Goal: Transaction & Acquisition: Obtain resource

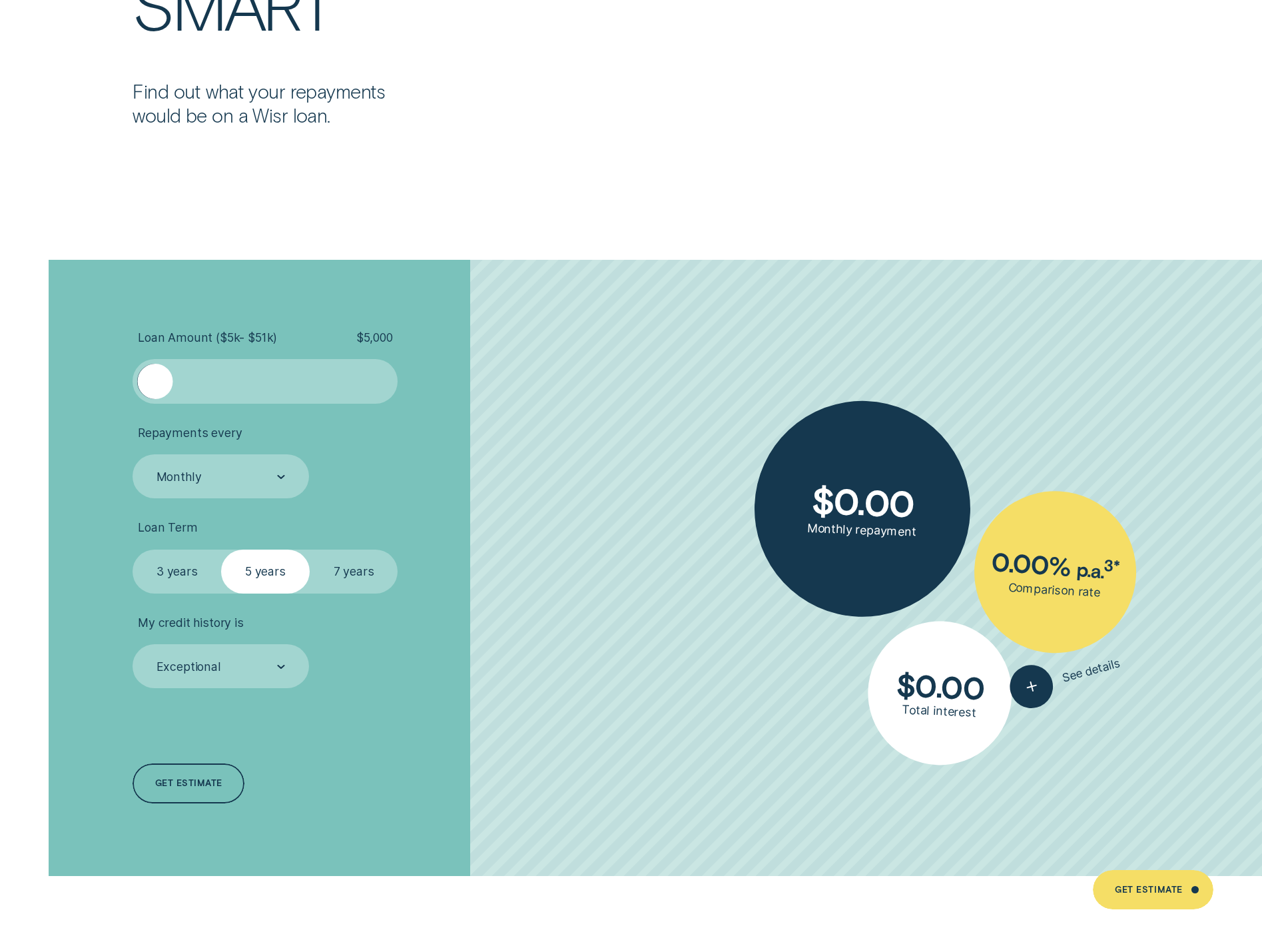
scroll to position [3530, 0]
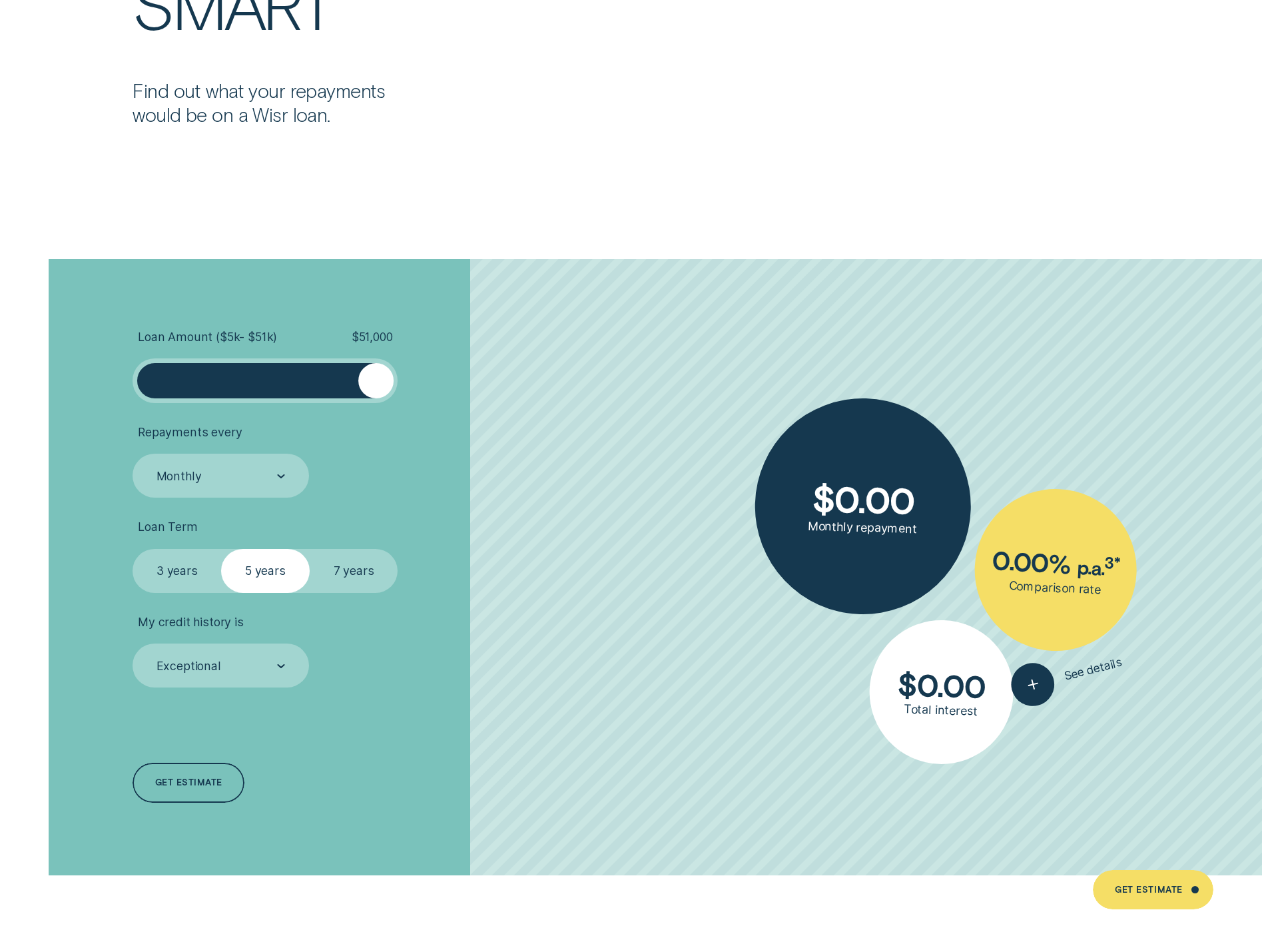
drag, startPoint x: 159, startPoint y: 388, endPoint x: 424, endPoint y: 390, distance: 265.0
click at [424, 390] on li "Loan Amount ( $5k - $51k ) $ 51,000" at bounding box center [336, 366] width 406 height 73
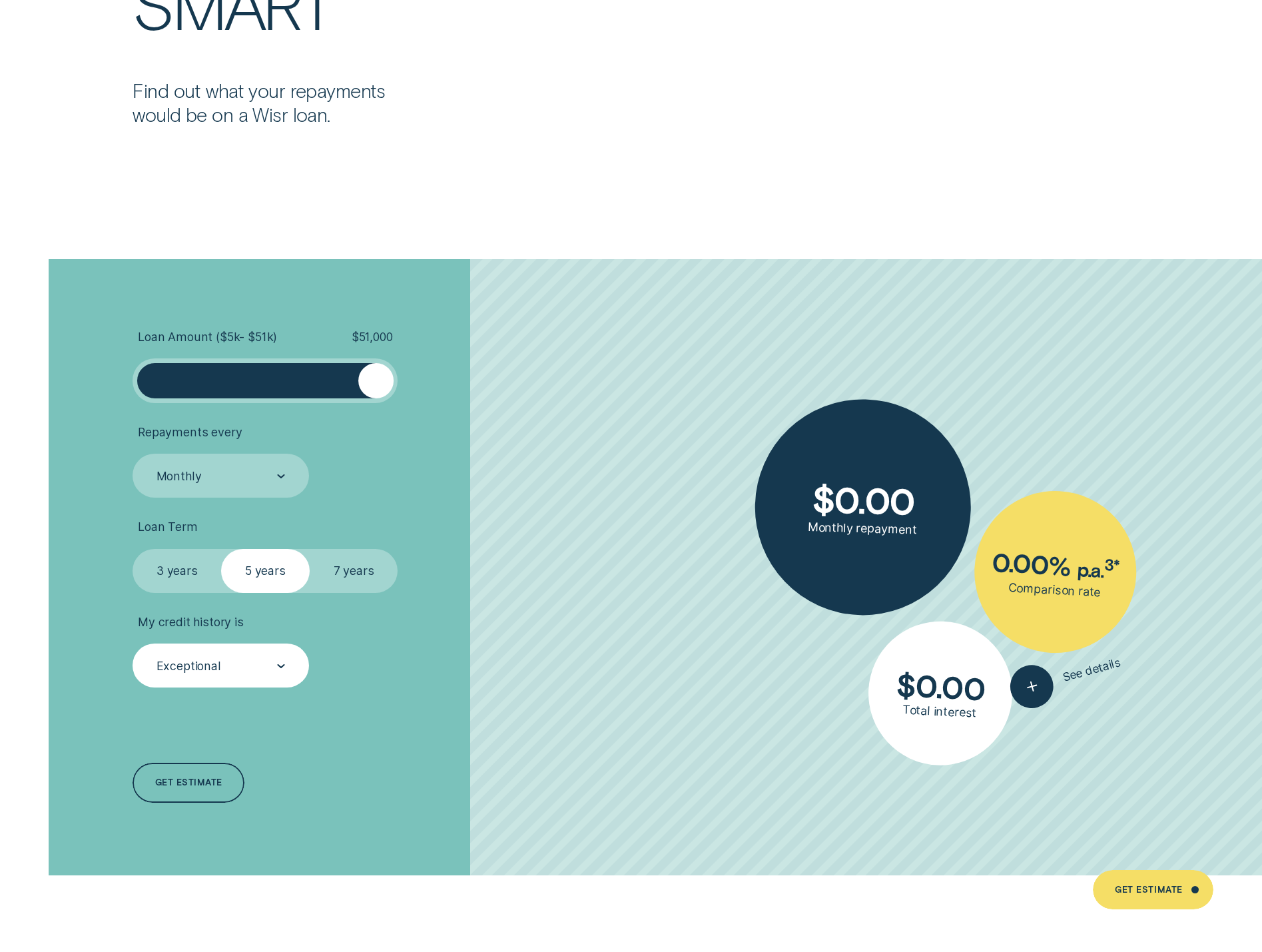
click at [276, 674] on div "Exceptional" at bounding box center [220, 666] width 130 height 17
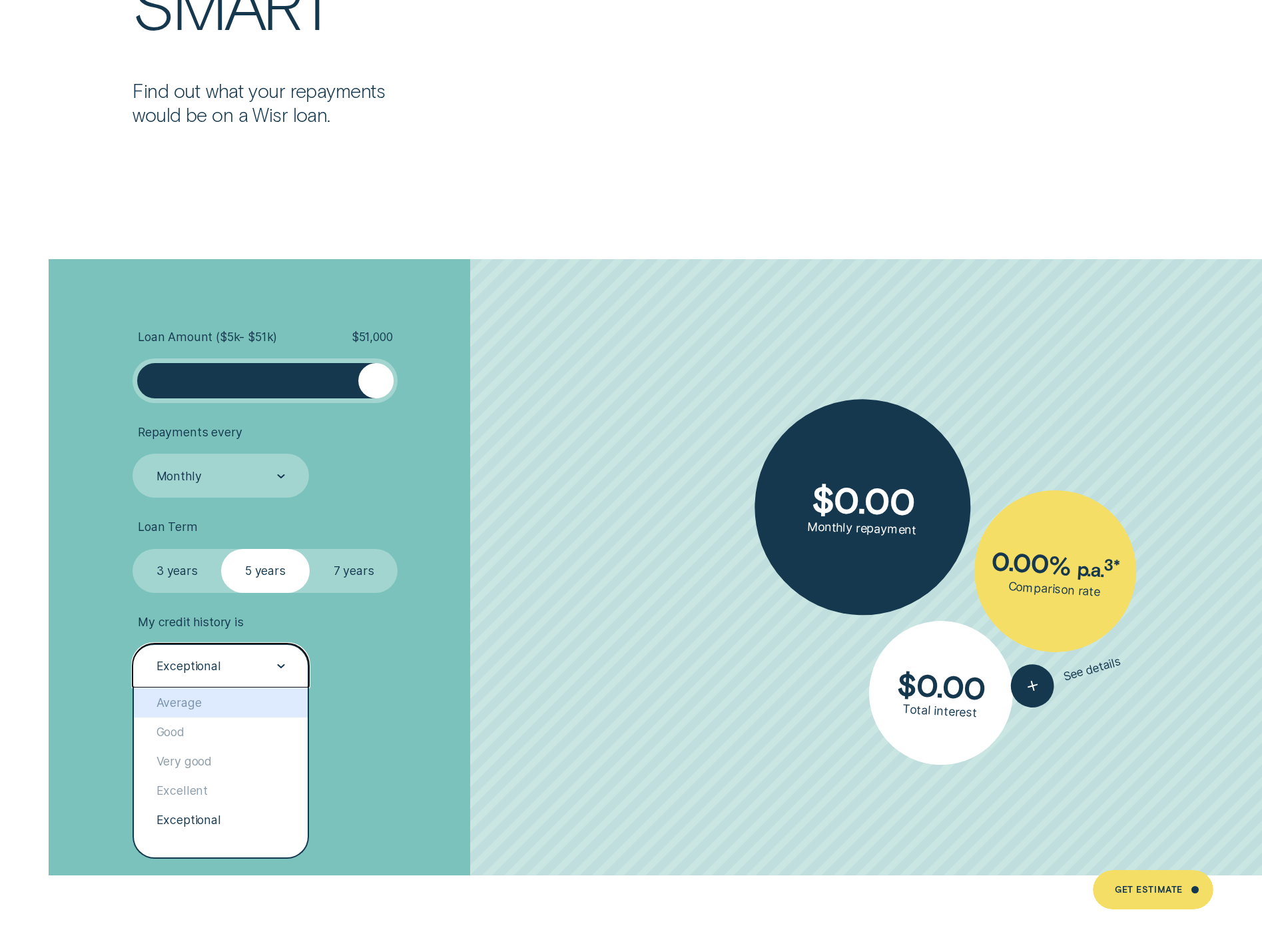
click at [430, 642] on li "My credit history is option Average focused, 1 of 5. 5 results available. Use U…" at bounding box center [336, 651] width 406 height 73
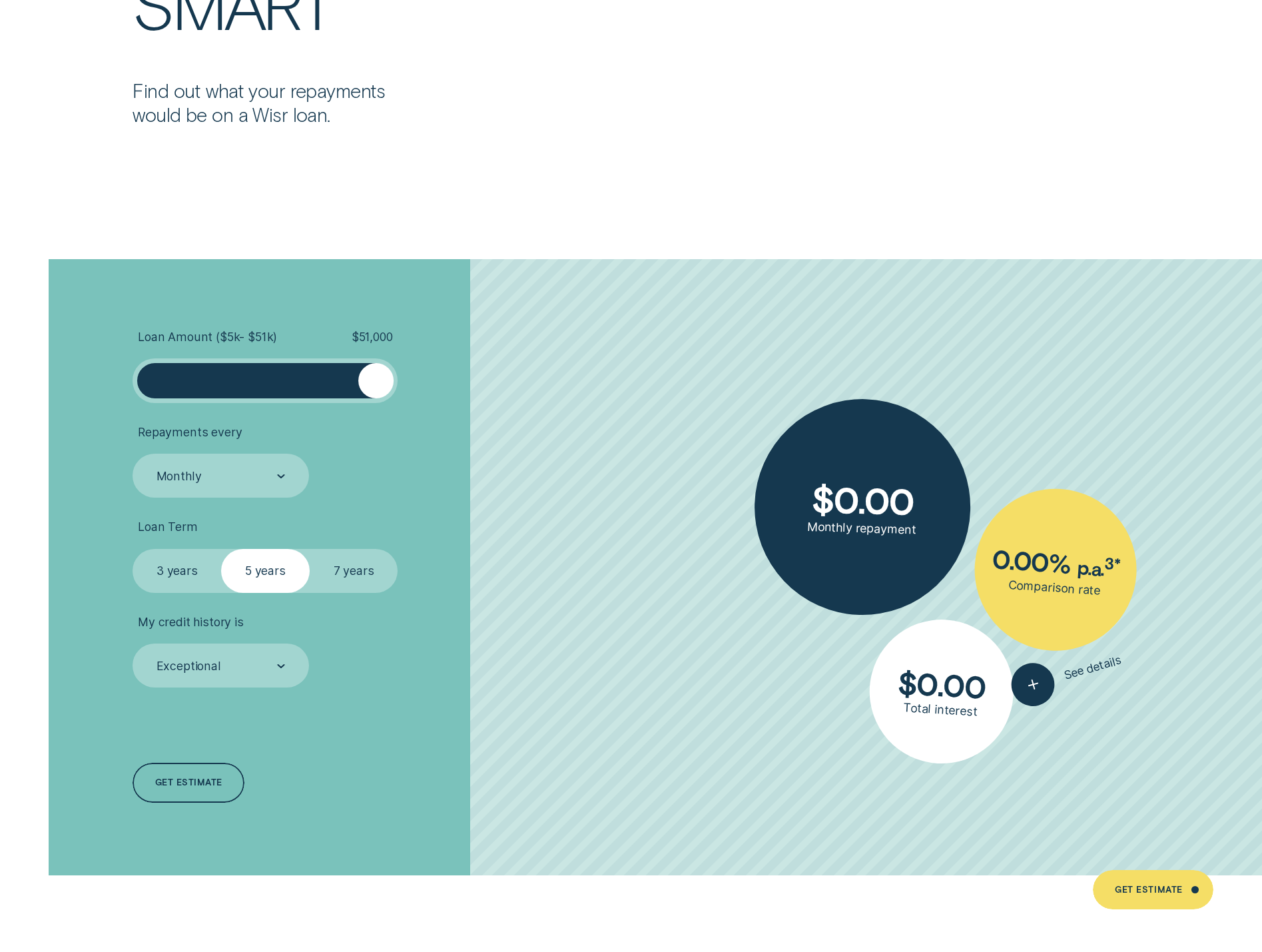
scroll to position [3663, 0]
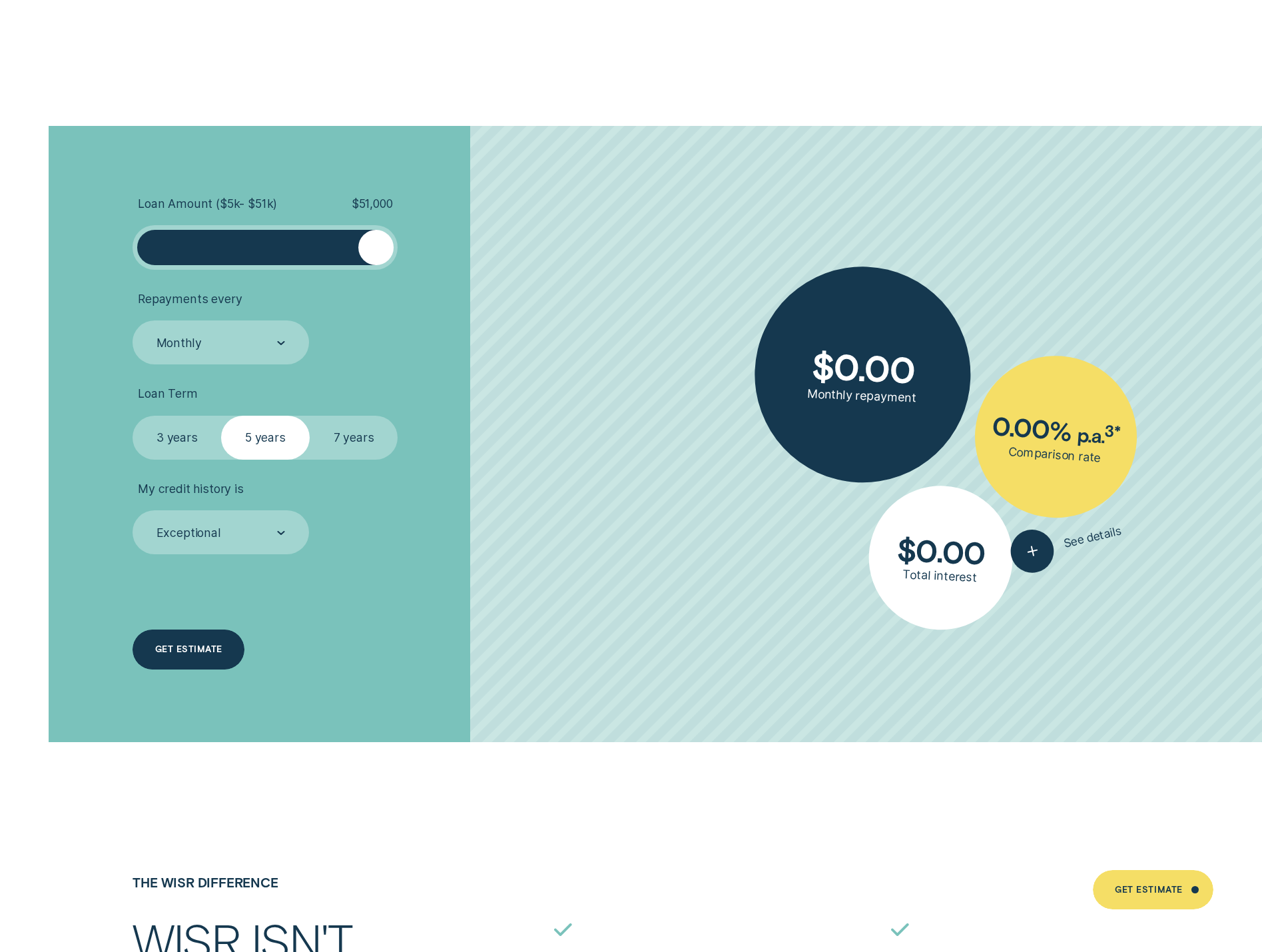
click at [210, 645] on div "Get estimate" at bounding box center [189, 649] width 67 height 8
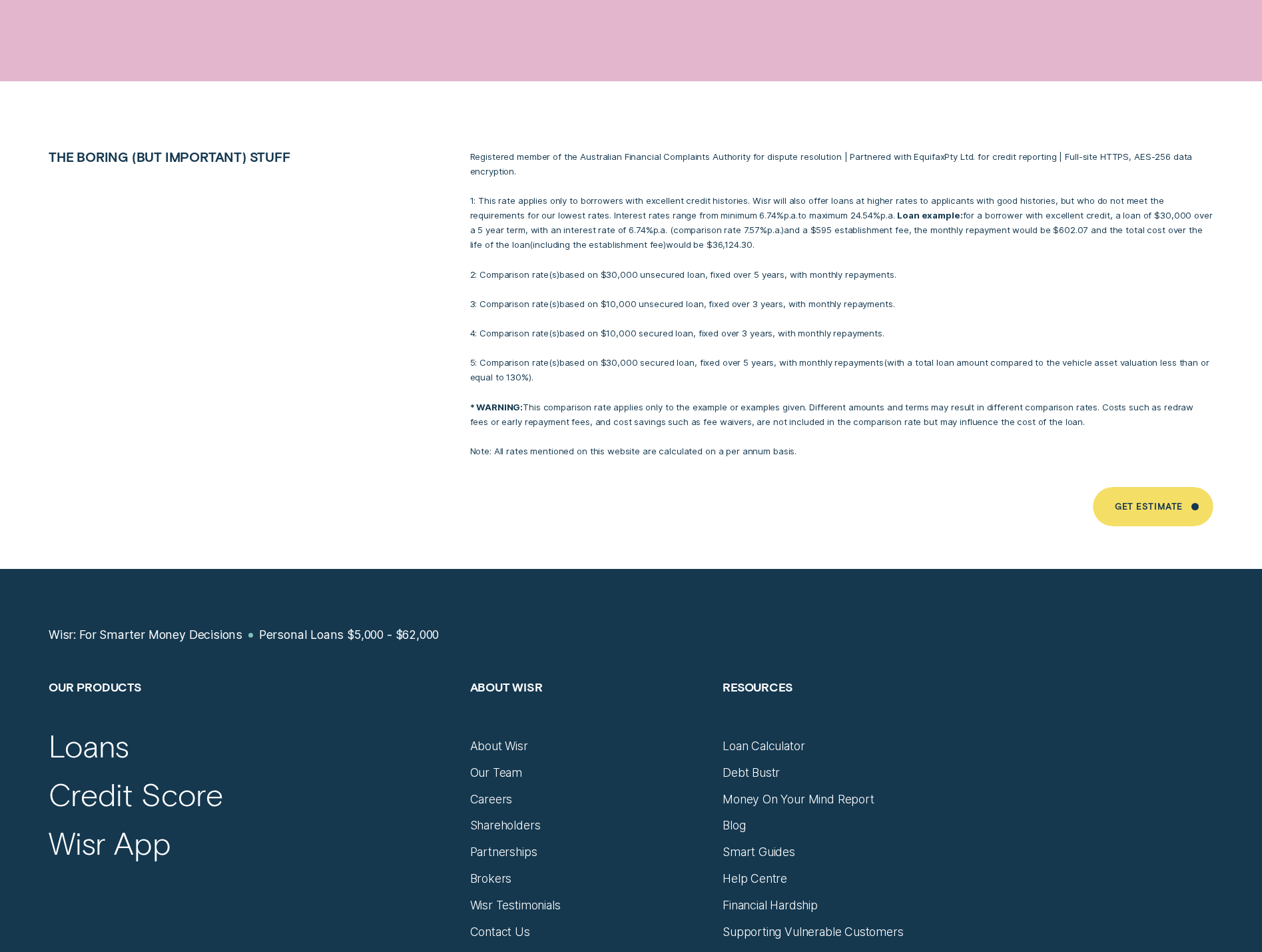
scroll to position [9390, 0]
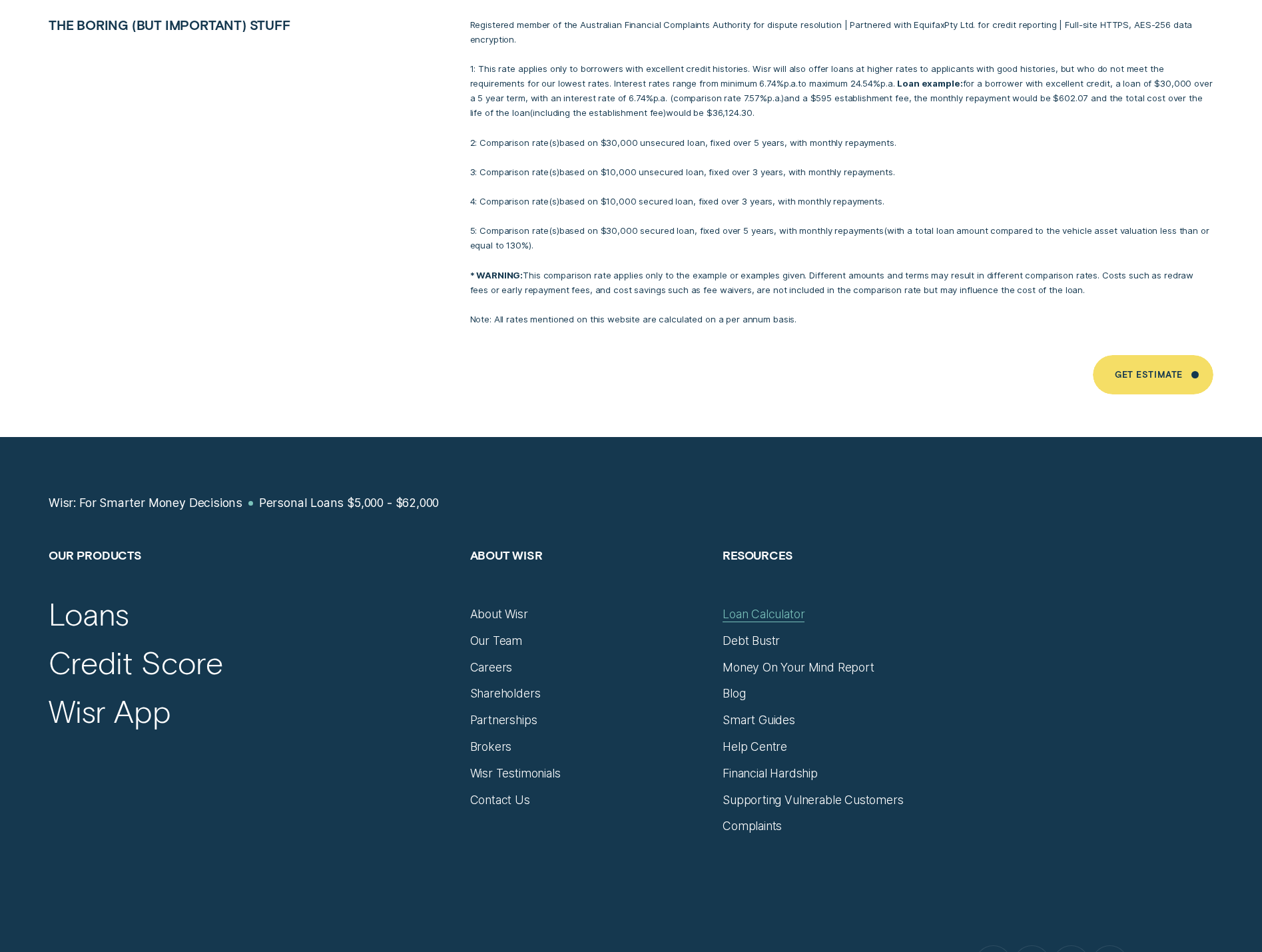
click at [751, 606] on div "Loan Calculator" at bounding box center [763, 614] width 82 height 15
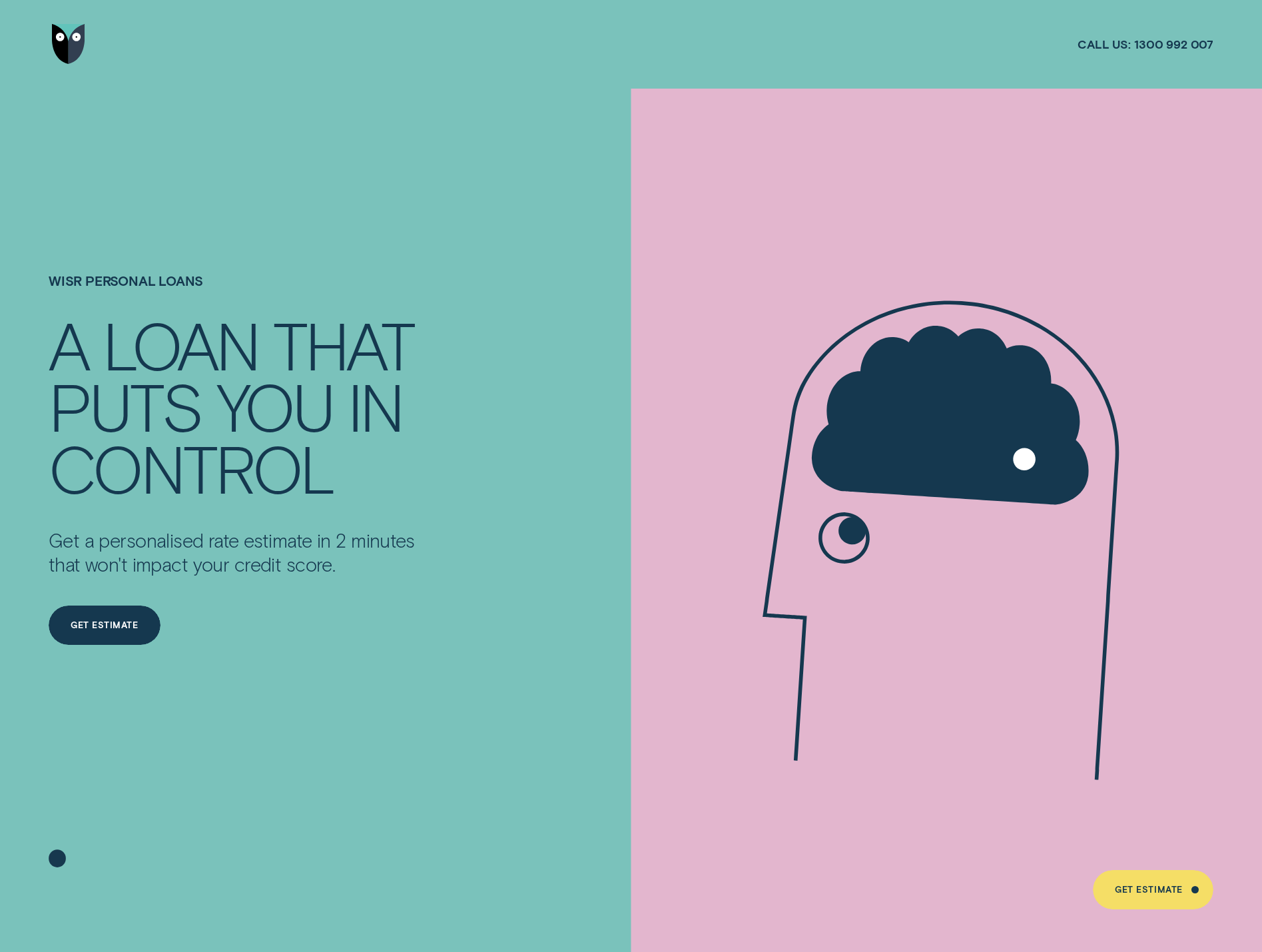
click at [227, 276] on h1 "Wisr Personal Loans" at bounding box center [240, 293] width 383 height 40
click at [54, 861] on icon at bounding box center [57, 858] width 17 height 18
click at [881, 642] on icon at bounding box center [950, 540] width 499 height 727
drag, startPoint x: 963, startPoint y: 501, endPoint x: 981, endPoint y: 489, distance: 21.6
click at [974, 494] on icon at bounding box center [950, 540] width 499 height 727
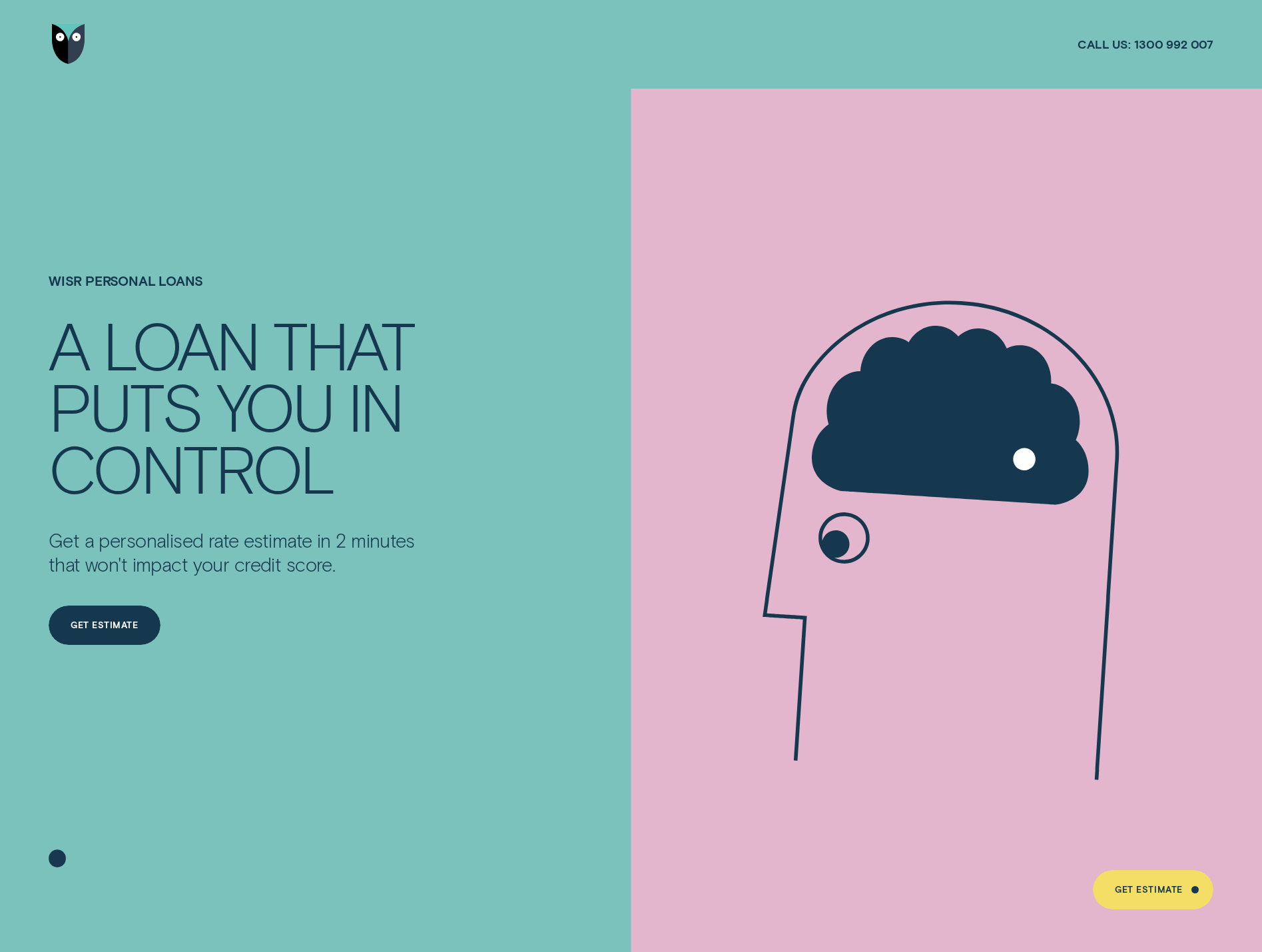
click at [1039, 461] on icon at bounding box center [950, 414] width 277 height 178
drag, startPoint x: 1039, startPoint y: 461, endPoint x: 928, endPoint y: 538, distance: 135.1
click at [1025, 465] on g at bounding box center [941, 541] width 356 height 479
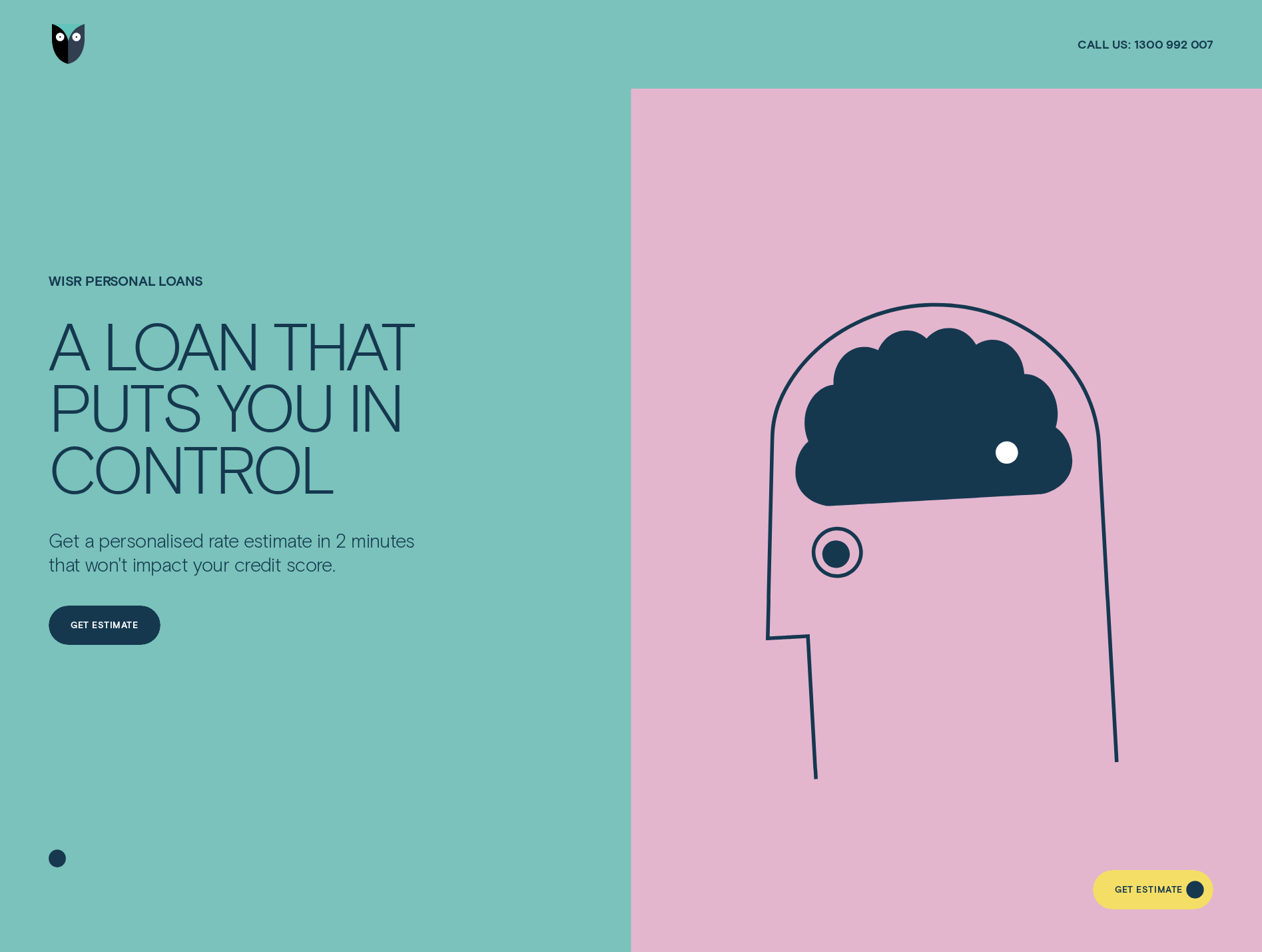
click at [1192, 895] on div "Get Estimate" at bounding box center [1153, 889] width 121 height 40
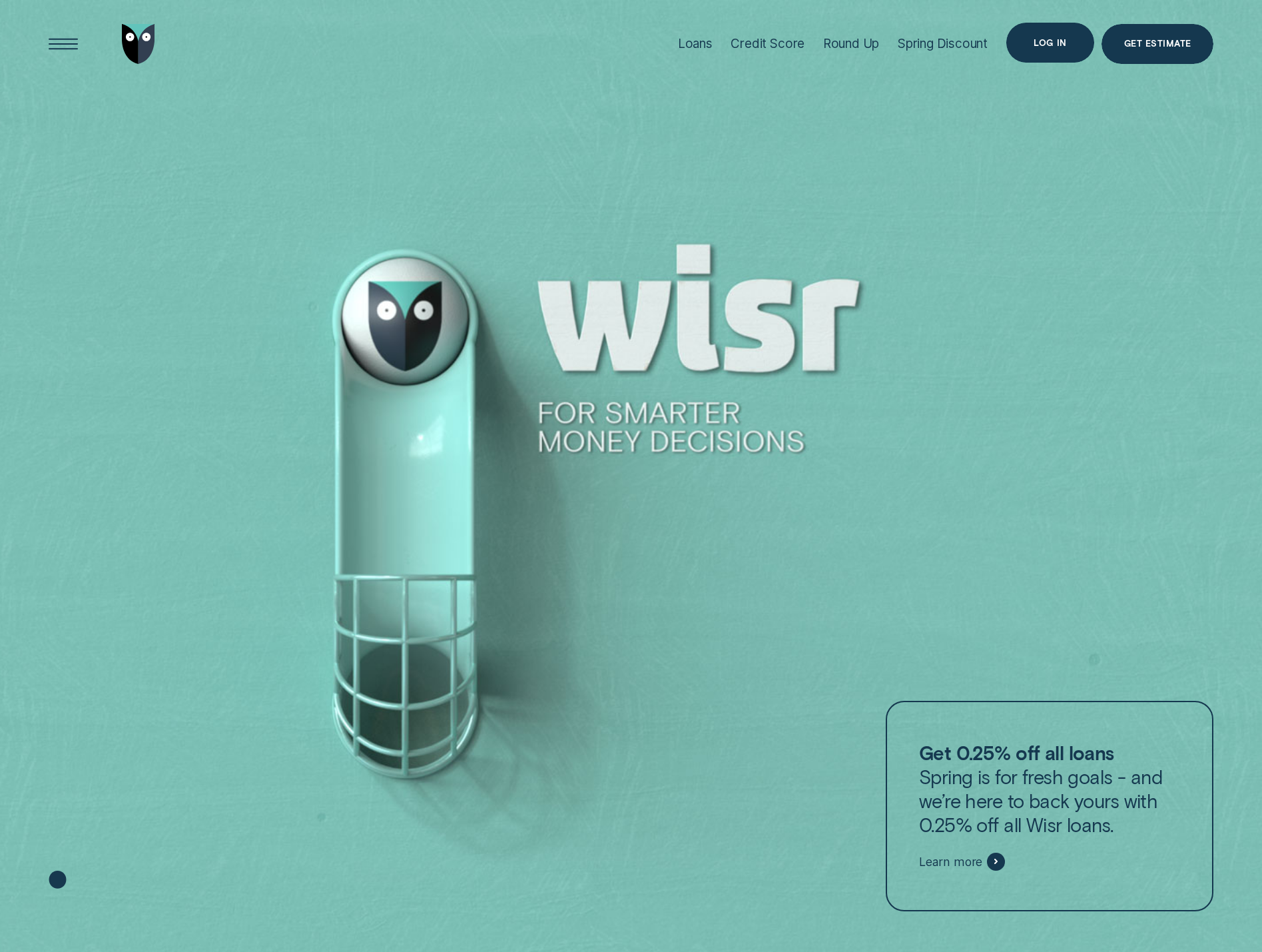
click at [1064, 53] on div "Log in" at bounding box center [1050, 42] width 88 height 40
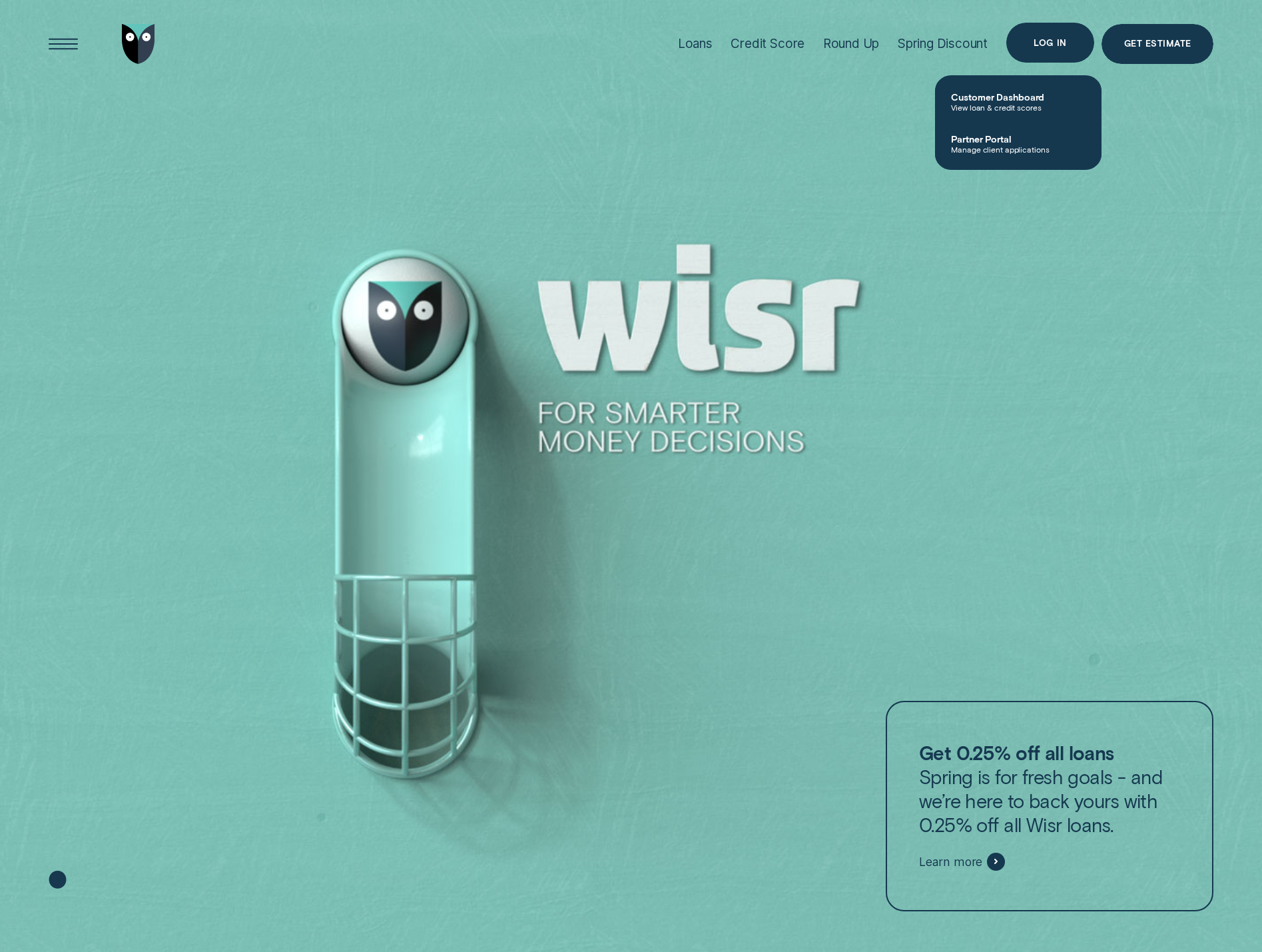
click at [1066, 44] on div "Log in" at bounding box center [1050, 44] width 32 height 8
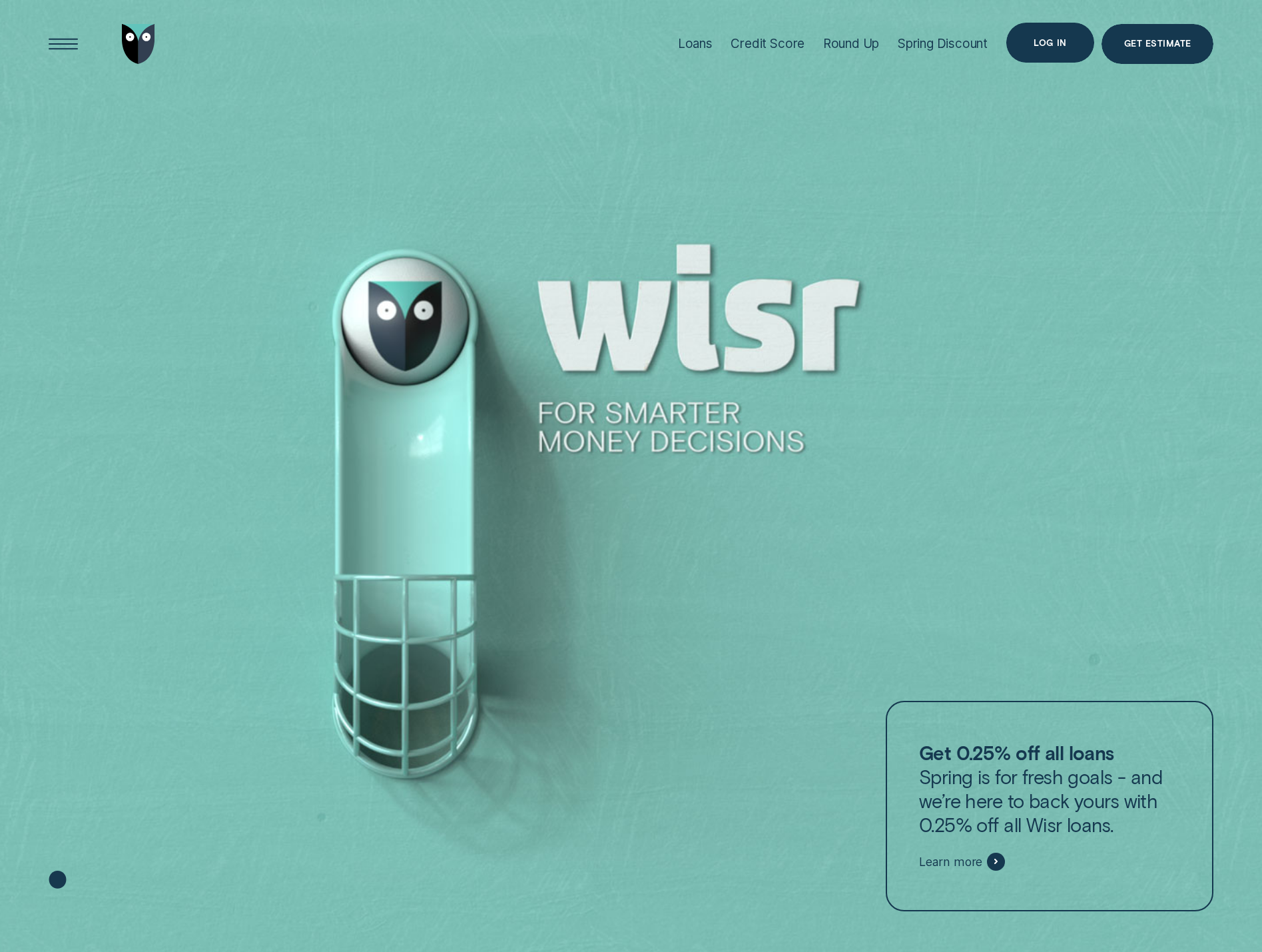
click at [1066, 44] on div "Log in" at bounding box center [1050, 44] width 32 height 8
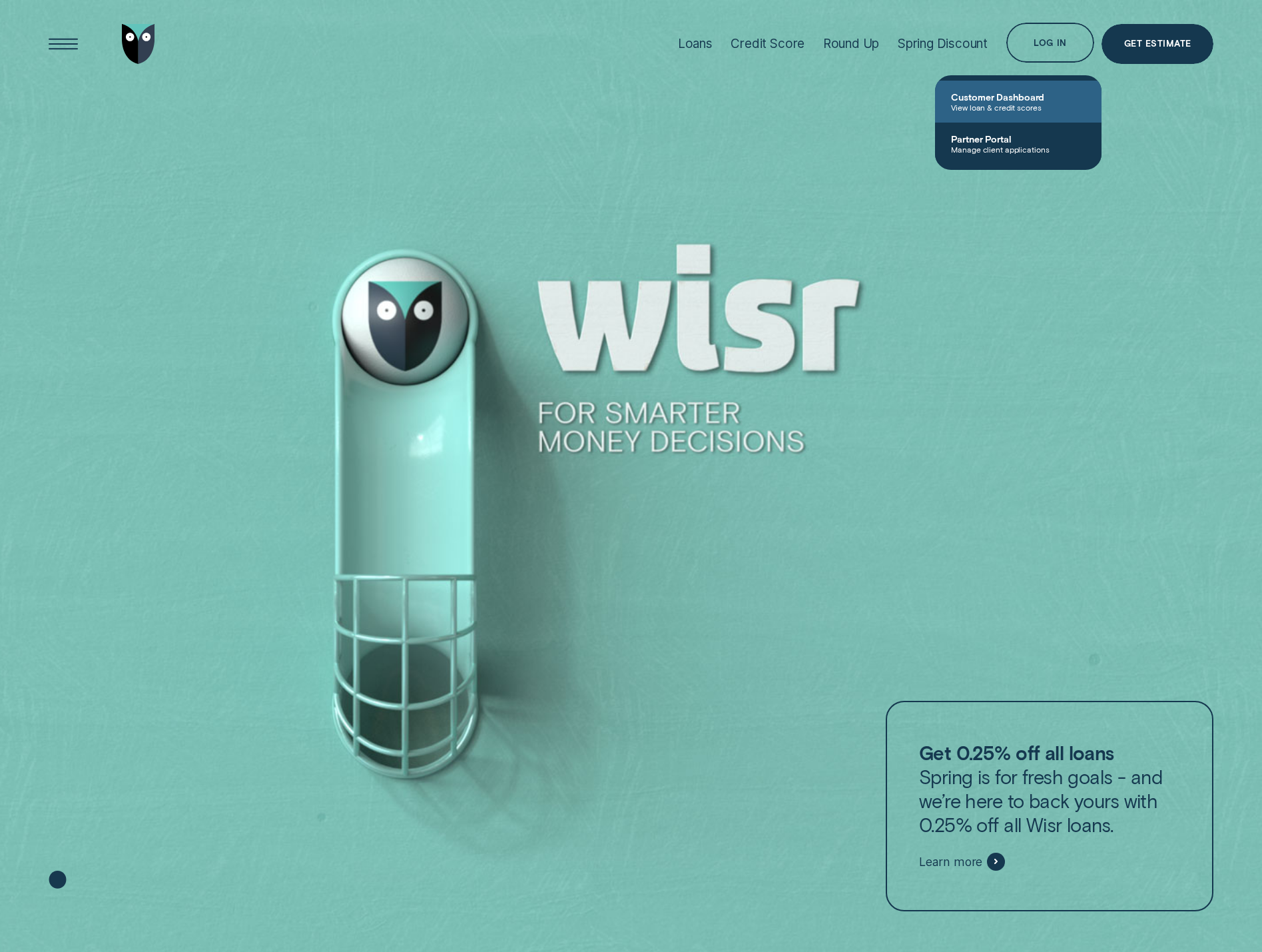
click at [1016, 96] on span "Customer Dashboard" at bounding box center [1018, 97] width 134 height 11
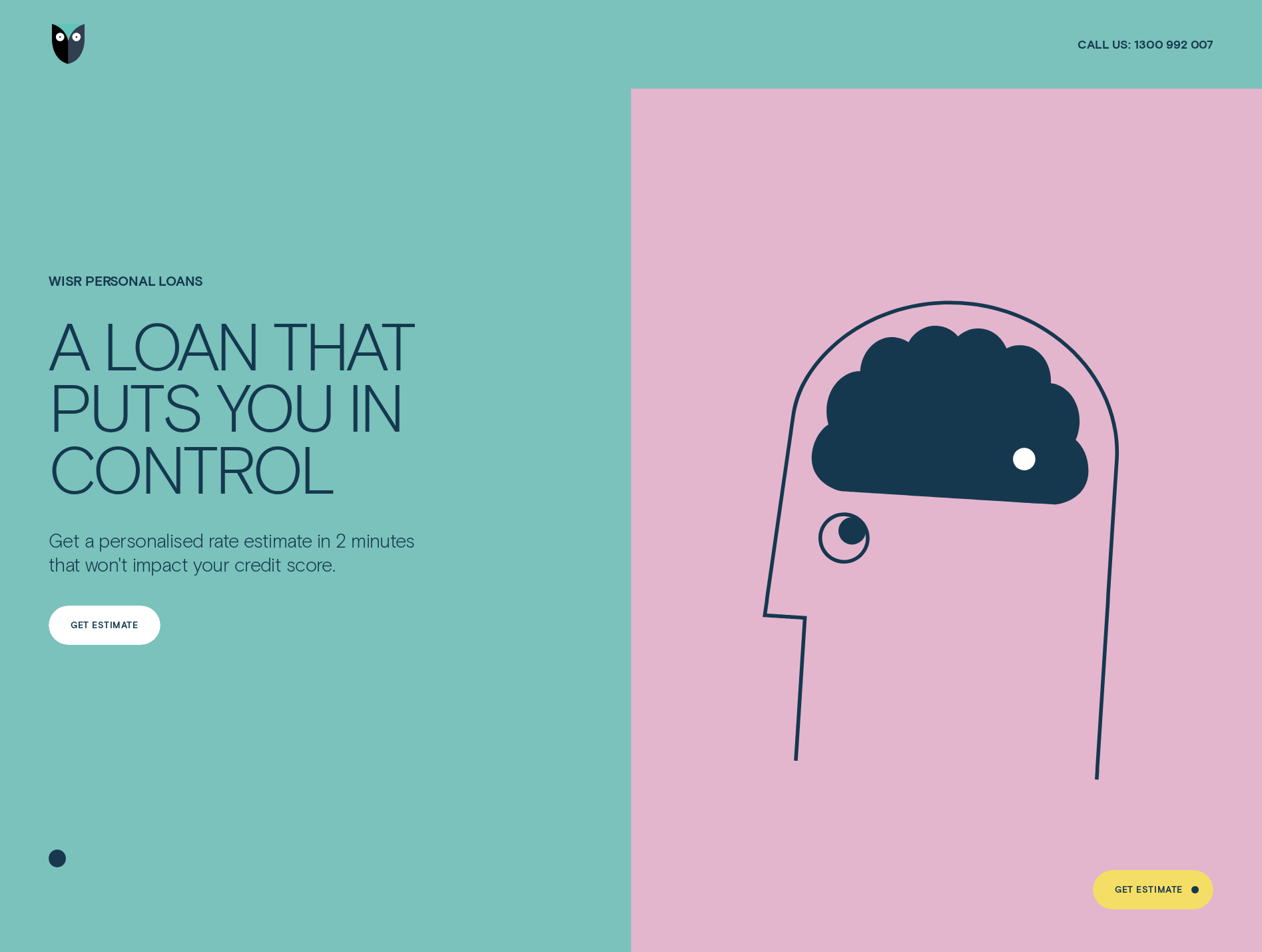
click at [105, 628] on div "Get Estimate" at bounding box center [104, 626] width 67 height 8
